Goal: Register for event/course

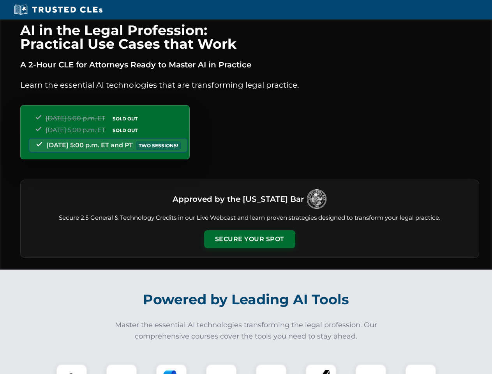
click at [249, 239] on button "Secure Your Spot" at bounding box center [249, 239] width 91 height 18
click at [72, 369] on img at bounding box center [71, 379] width 23 height 23
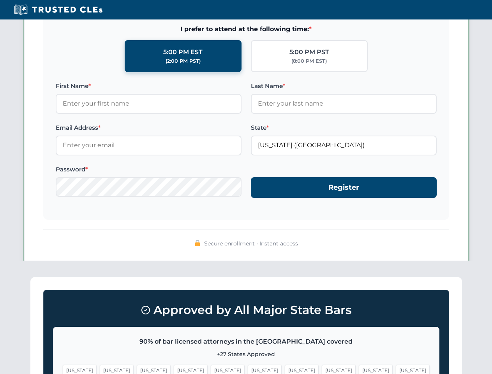
click at [285, 369] on span "[US_STATE]" at bounding box center [302, 370] width 34 height 11
click at [359, 369] on span "[US_STATE]" at bounding box center [376, 370] width 34 height 11
